Goal: Task Accomplishment & Management: Manage account settings

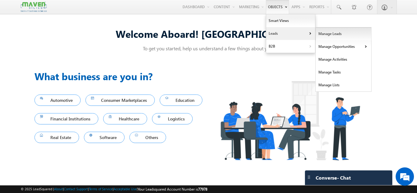
click at [329, 34] on link "Manage Leads" at bounding box center [343, 33] width 56 height 13
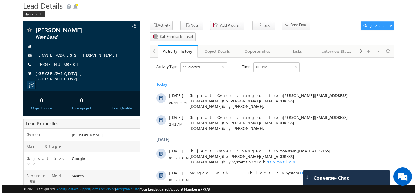
scroll to position [10, 0]
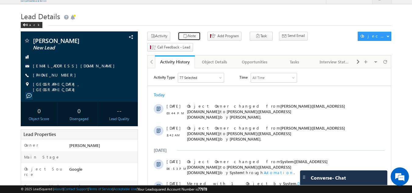
click at [188, 35] on button "Note" at bounding box center [189, 36] width 23 height 9
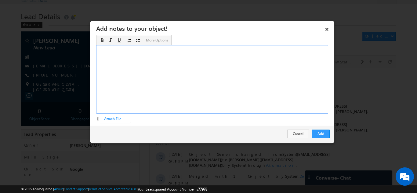
click at [173, 66] on div "Rich Text Editor, Description-inline-editor-div" at bounding box center [212, 79] width 232 height 69
click at [322, 133] on button "Add" at bounding box center [321, 134] width 18 height 9
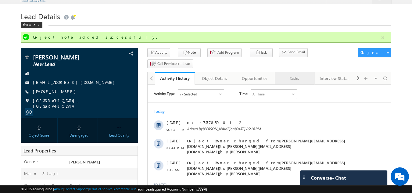
click at [297, 75] on div "Tasks" at bounding box center [295, 78] width 30 height 7
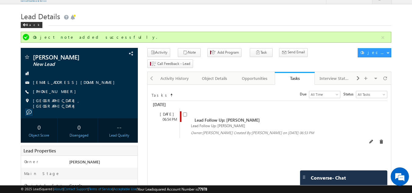
click at [185, 111] on span at bounding box center [186, 116] width 7 height 11
click at [184, 113] on input "checkbox" at bounding box center [185, 115] width 4 height 4
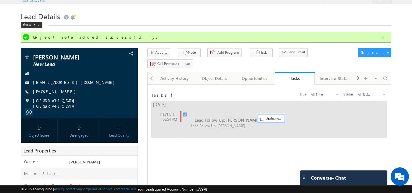
checkbox input "false"
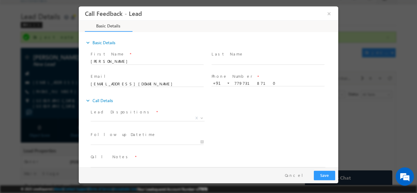
scroll to position [0, 0]
click at [112, 117] on span "X" at bounding box center [148, 118] width 114 height 6
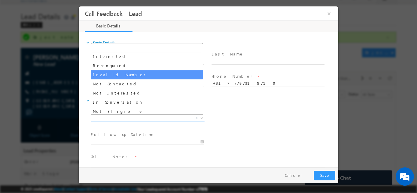
scroll to position [31, 0]
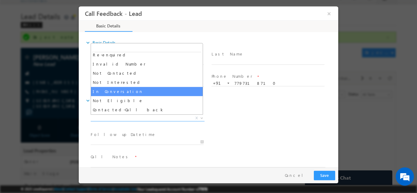
select select "In Conversation"
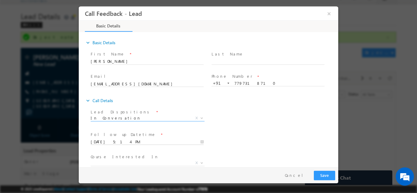
click at [124, 142] on input "23/09/2025 5:14 PM" at bounding box center [147, 142] width 113 height 6
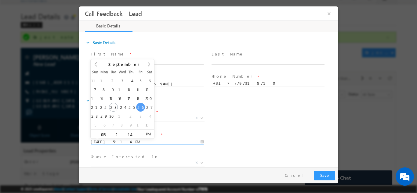
click at [243, 117] on div "Lead Dispositions * Prospect Interested Re-enquired Invalid Number Not Contacte…" at bounding box center [213, 118] width 249 height 23
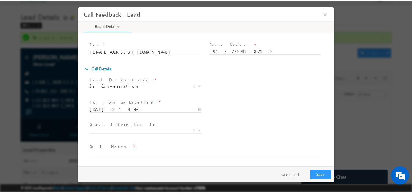
scroll to position [32, 0]
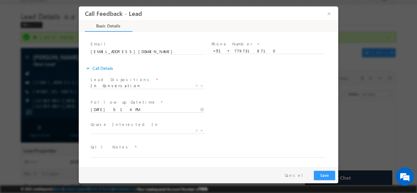
click at [120, 109] on input "26/09/2025 5:14 PM" at bounding box center [147, 109] width 113 height 6
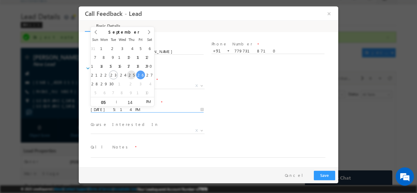
type input "25/09/2025 5:14 PM"
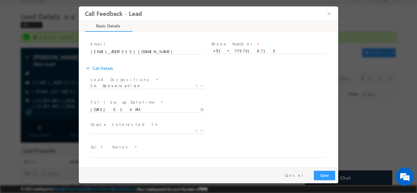
click at [278, 95] on div "Lead Dispositions * Prospect Interested Re-enquired Invalid Number Not Contacte…" at bounding box center [213, 86] width 249 height 23
click at [115, 156] on textarea at bounding box center [208, 153] width 235 height 7
type textarea "Cx in 3rd year, sent details will check and enroll."
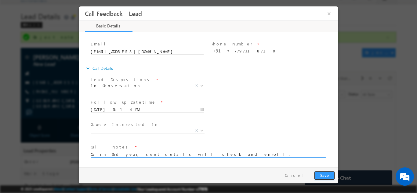
click at [328, 177] on button "Save" at bounding box center [324, 175] width 21 height 9
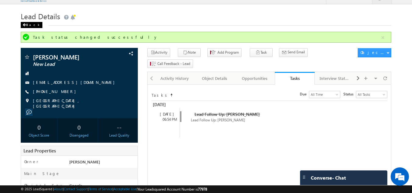
click at [33, 26] on div "Back" at bounding box center [32, 25] width 22 height 6
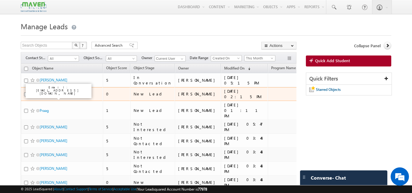
click at [53, 96] on link "ADWAITH V" at bounding box center [49, 94] width 19 height 5
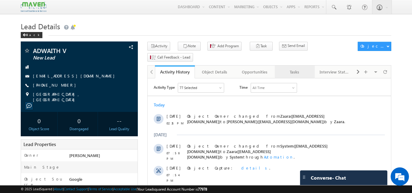
click at [289, 68] on div "Tasks" at bounding box center [295, 71] width 30 height 7
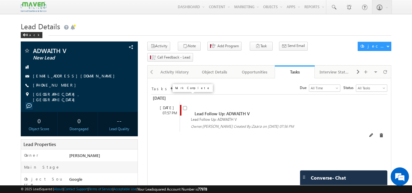
click at [184, 106] on input "checkbox" at bounding box center [185, 108] width 4 height 4
checkbox input "false"
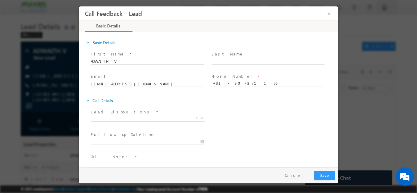
click at [147, 117] on span "X" at bounding box center [148, 118] width 114 height 6
click at [133, 123] on span at bounding box center [147, 125] width 113 height 7
click at [133, 120] on span "Prospect Interested Re-enquired Invalid Number Not Contacted Not Interested In …" at bounding box center [150, 118] width 118 height 7
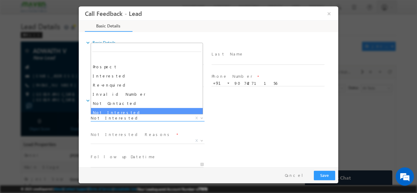
click at [133, 116] on span "Not Interested" at bounding box center [140, 117] width 99 height 5
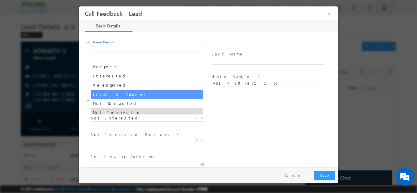
scroll to position [31, 0]
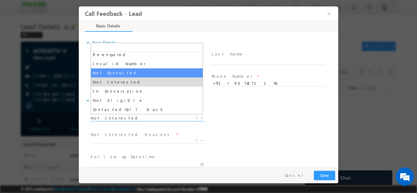
select select "Not Contacted"
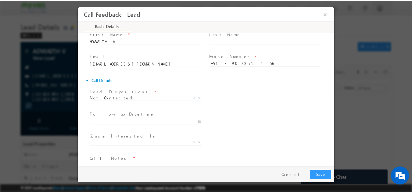
scroll to position [32, 0]
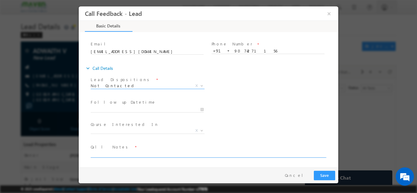
click at [111, 153] on textarea at bounding box center [208, 153] width 235 height 7
type textarea "DNP"
click at [324, 172] on button "Save" at bounding box center [324, 175] width 21 height 9
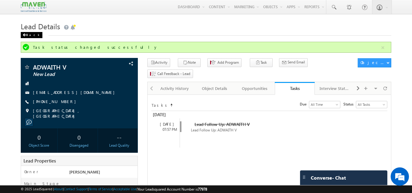
click at [31, 33] on div "Back" at bounding box center [32, 35] width 22 height 6
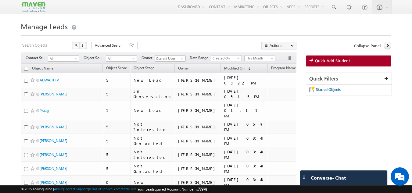
click at [274, 27] on h1 "Manage Leads" at bounding box center [206, 26] width 371 height 12
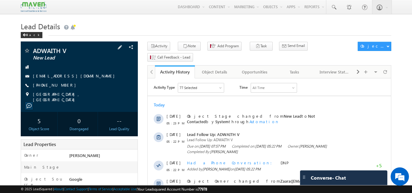
click at [65, 85] on div "[PHONE_NUMBER]" at bounding box center [79, 85] width 111 height 6
click at [64, 84] on div "ADWAITH V New Lead [EMAIL_ADDRESS][DOMAIN_NAME]" at bounding box center [79, 88] width 117 height 95
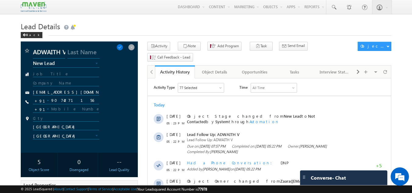
click at [69, 84] on input "text" at bounding box center [66, 84] width 66 height 6
click at [82, 101] on input "9074271156" at bounding box center [66, 100] width 66 height 7
click at [133, 47] on span at bounding box center [131, 47] width 7 height 7
